Goal: Task Accomplishment & Management: Manage account settings

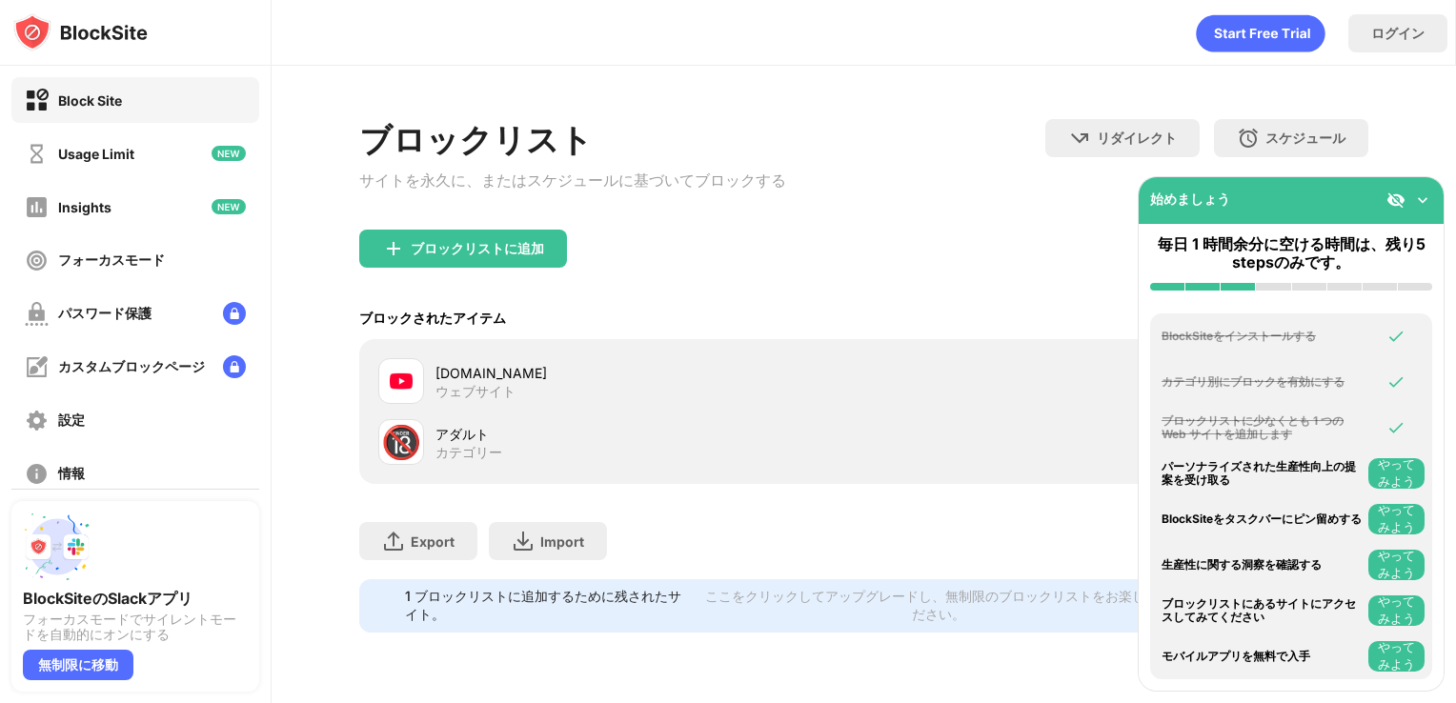
click at [1423, 205] on img at bounding box center [1422, 200] width 19 height 19
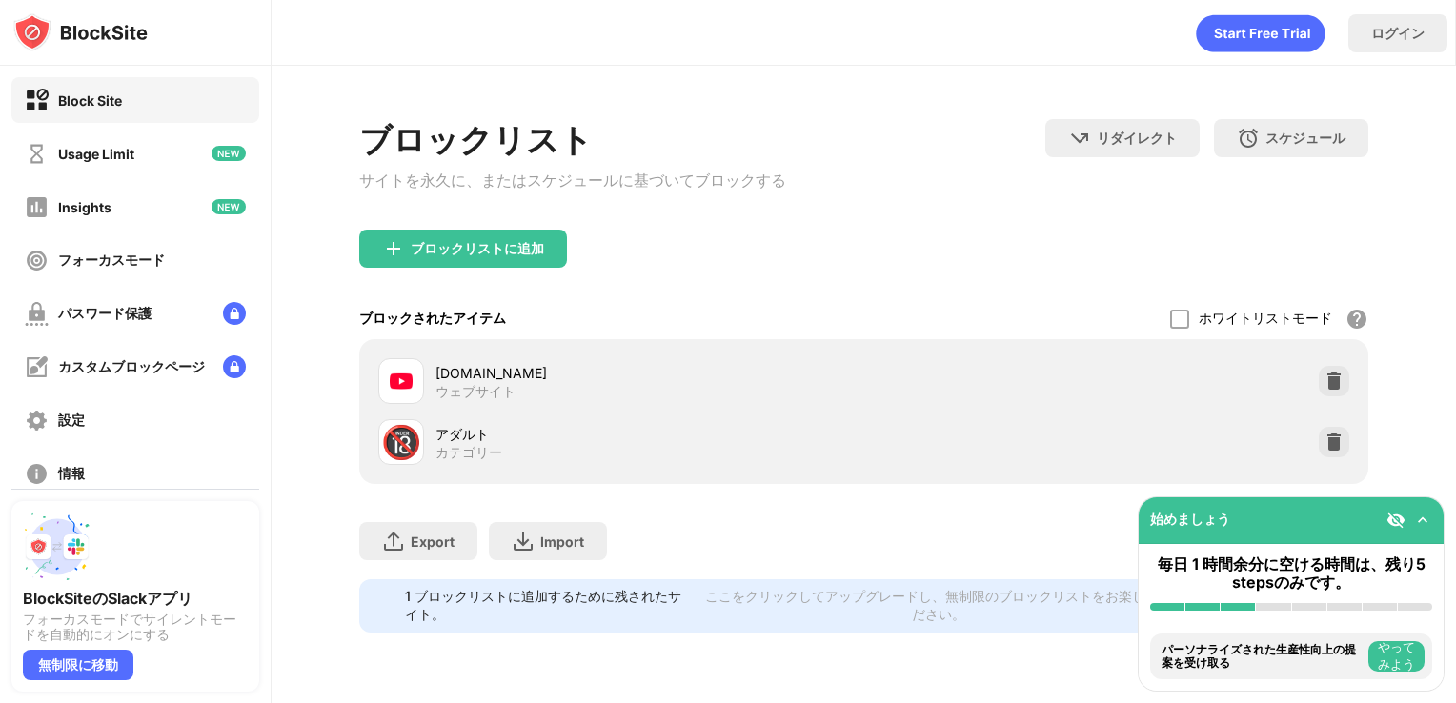
click at [1010, 392] on div "youtube.com ウェブサイト" at bounding box center [864, 381] width 987 height 61
click at [457, 392] on div "ウェブサイト" at bounding box center [475, 391] width 80 height 17
click at [457, 375] on div "youtube.com" at bounding box center [649, 373] width 429 height 20
click at [1413, 526] on img at bounding box center [1422, 520] width 19 height 19
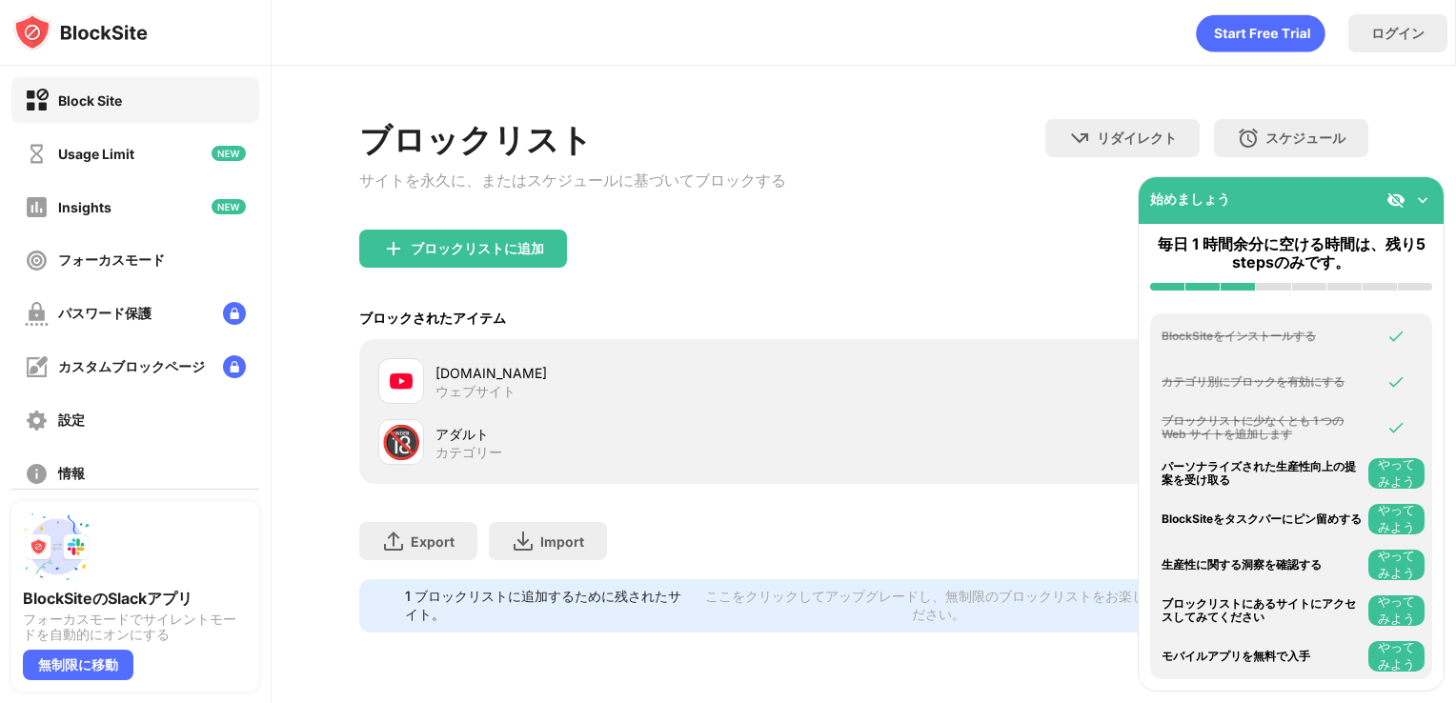
click at [819, 253] on div "ブロックリストに追加" at bounding box center [864, 264] width 1010 height 69
click at [871, 427] on div "🔞 アダルト カテゴリー" at bounding box center [864, 442] width 987 height 61
click at [1421, 204] on img at bounding box center [1422, 200] width 19 height 19
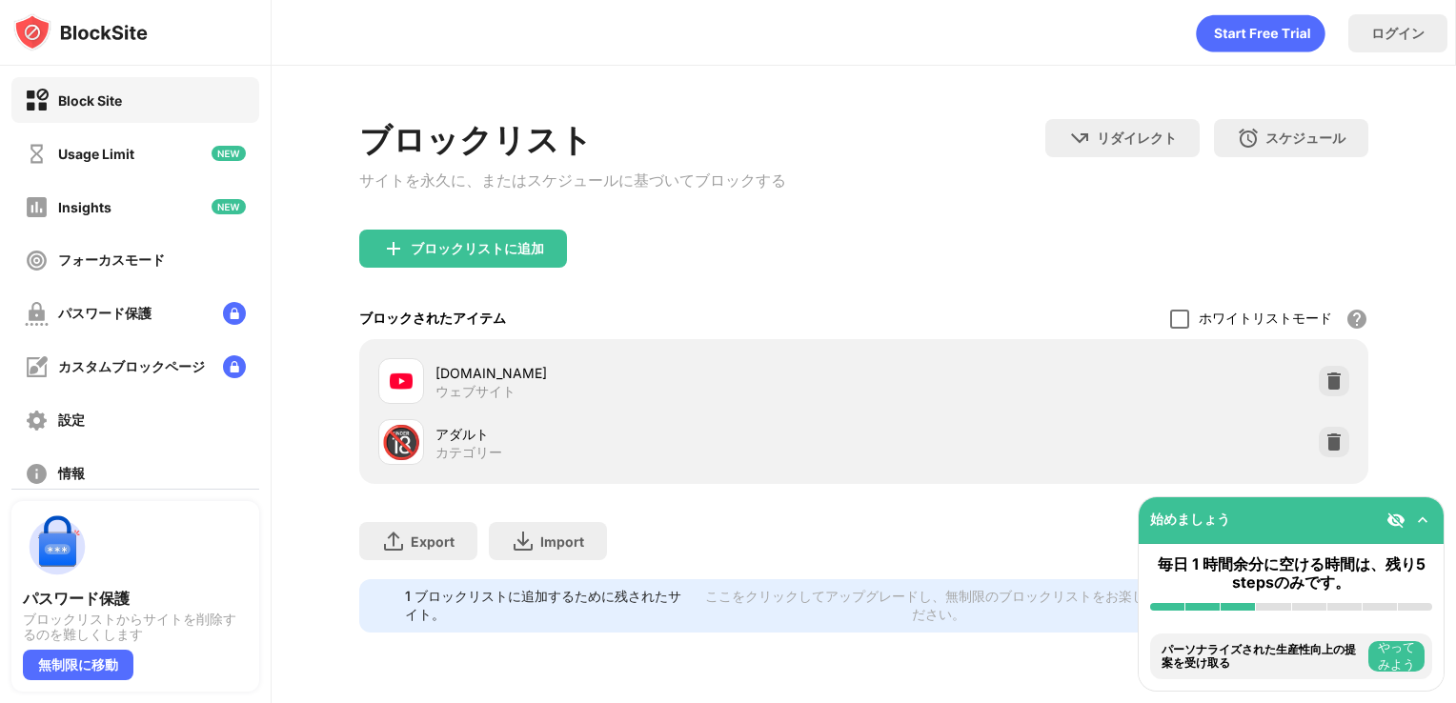
click at [1174, 327] on div at bounding box center [1179, 319] width 19 height 19
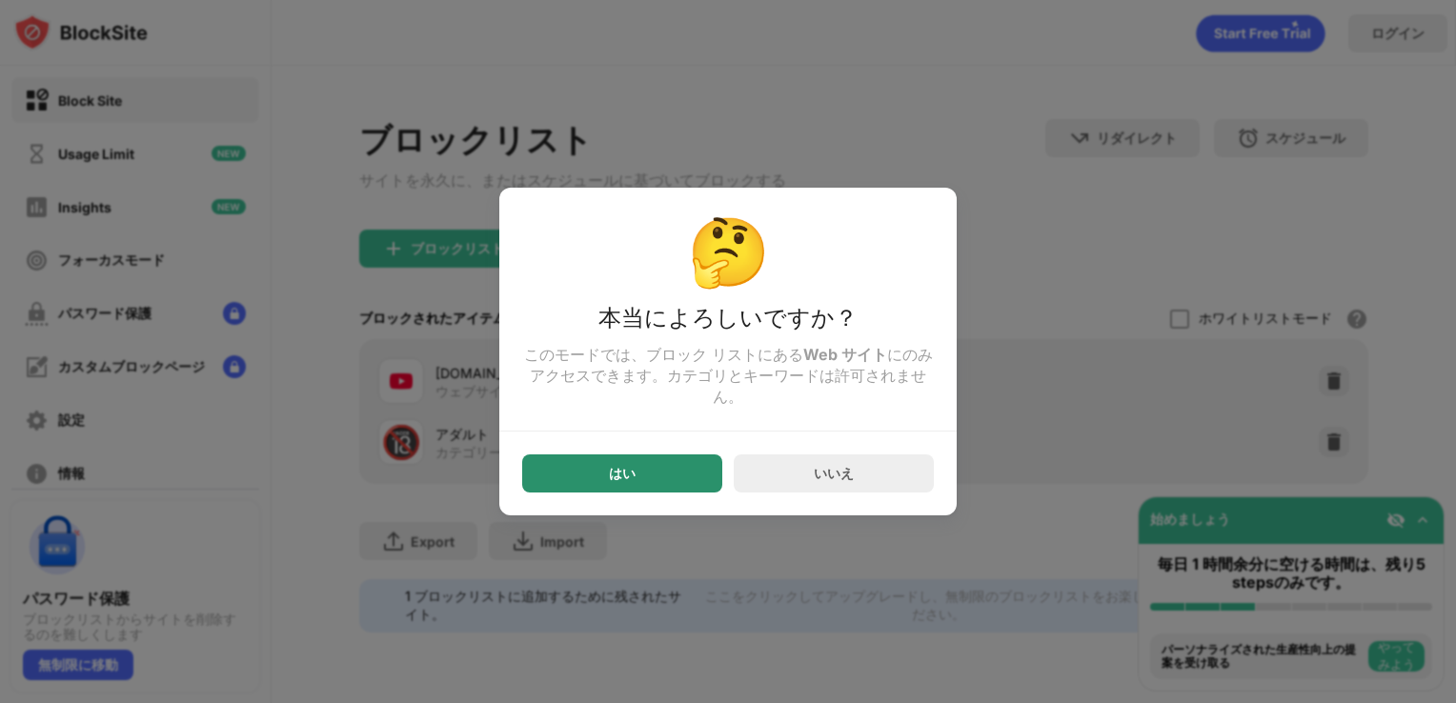
click at [632, 481] on div "はい" at bounding box center [622, 473] width 27 height 15
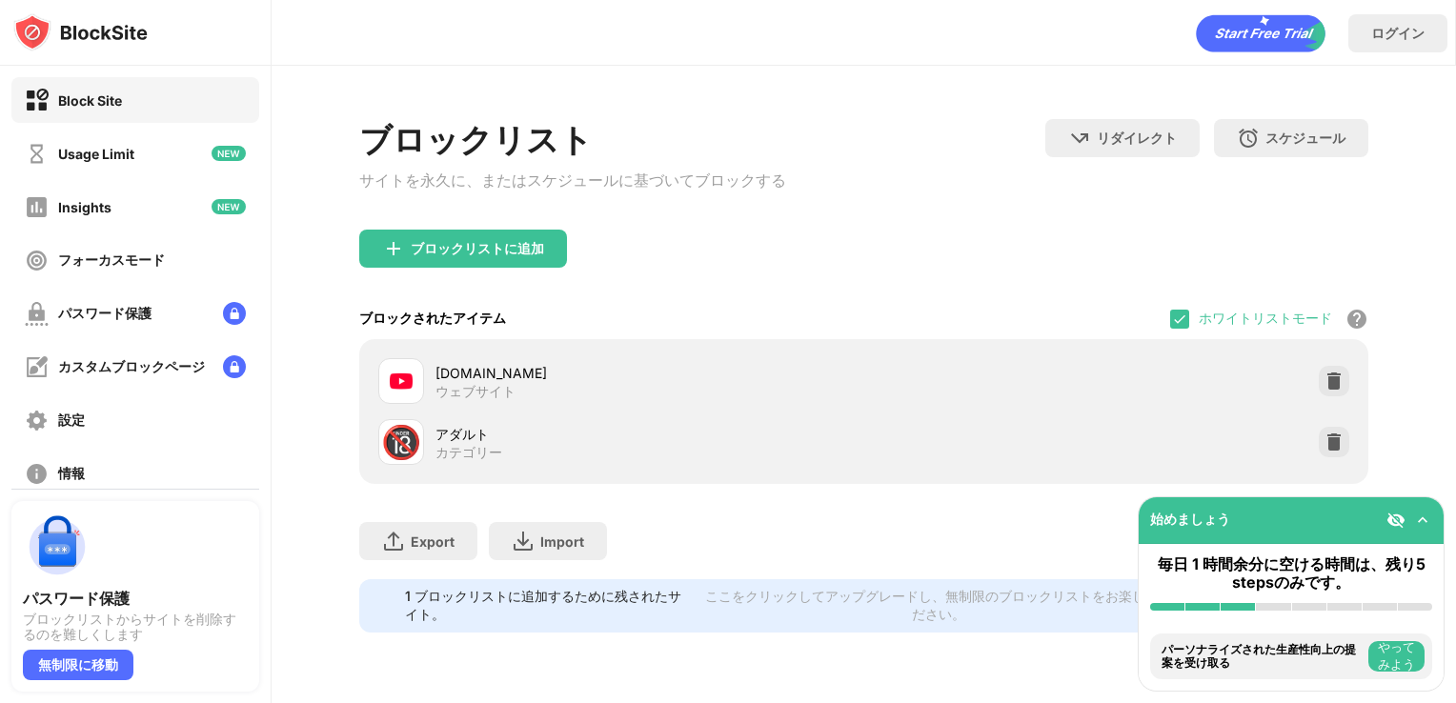
click at [568, 382] on div "youtube.com" at bounding box center [649, 373] width 429 height 20
click at [473, 383] on div "youtube.com" at bounding box center [649, 373] width 429 height 20
click at [1183, 327] on img at bounding box center [1179, 319] width 15 height 15
click at [1251, 328] on div "ホワイトリストモード" at bounding box center [1264, 319] width 133 height 18
click at [1337, 382] on img at bounding box center [1333, 381] width 19 height 19
